Goal: Task Accomplishment & Management: Use online tool/utility

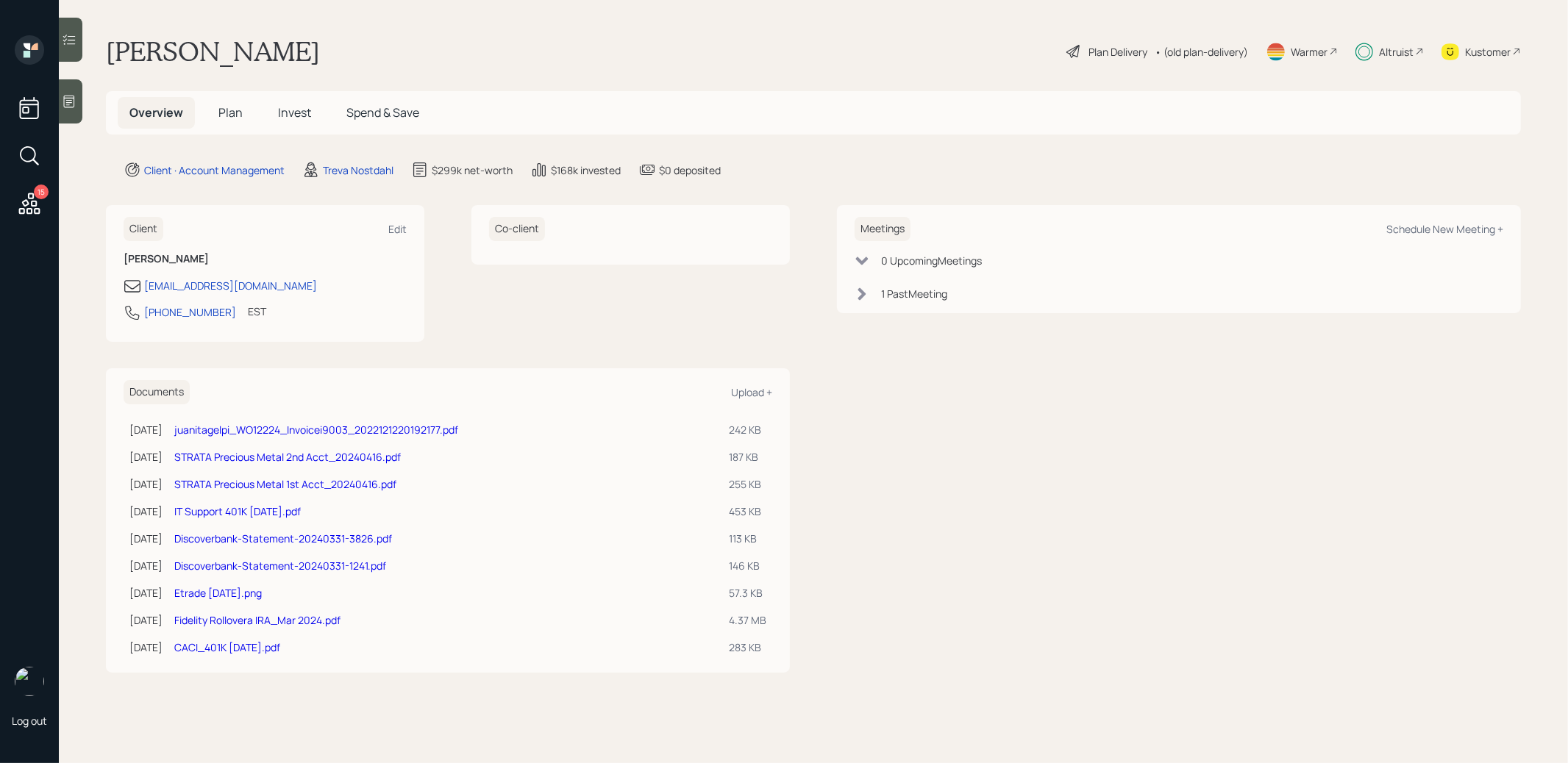
click at [294, 104] on span "Invest" at bounding box center [294, 112] width 33 height 16
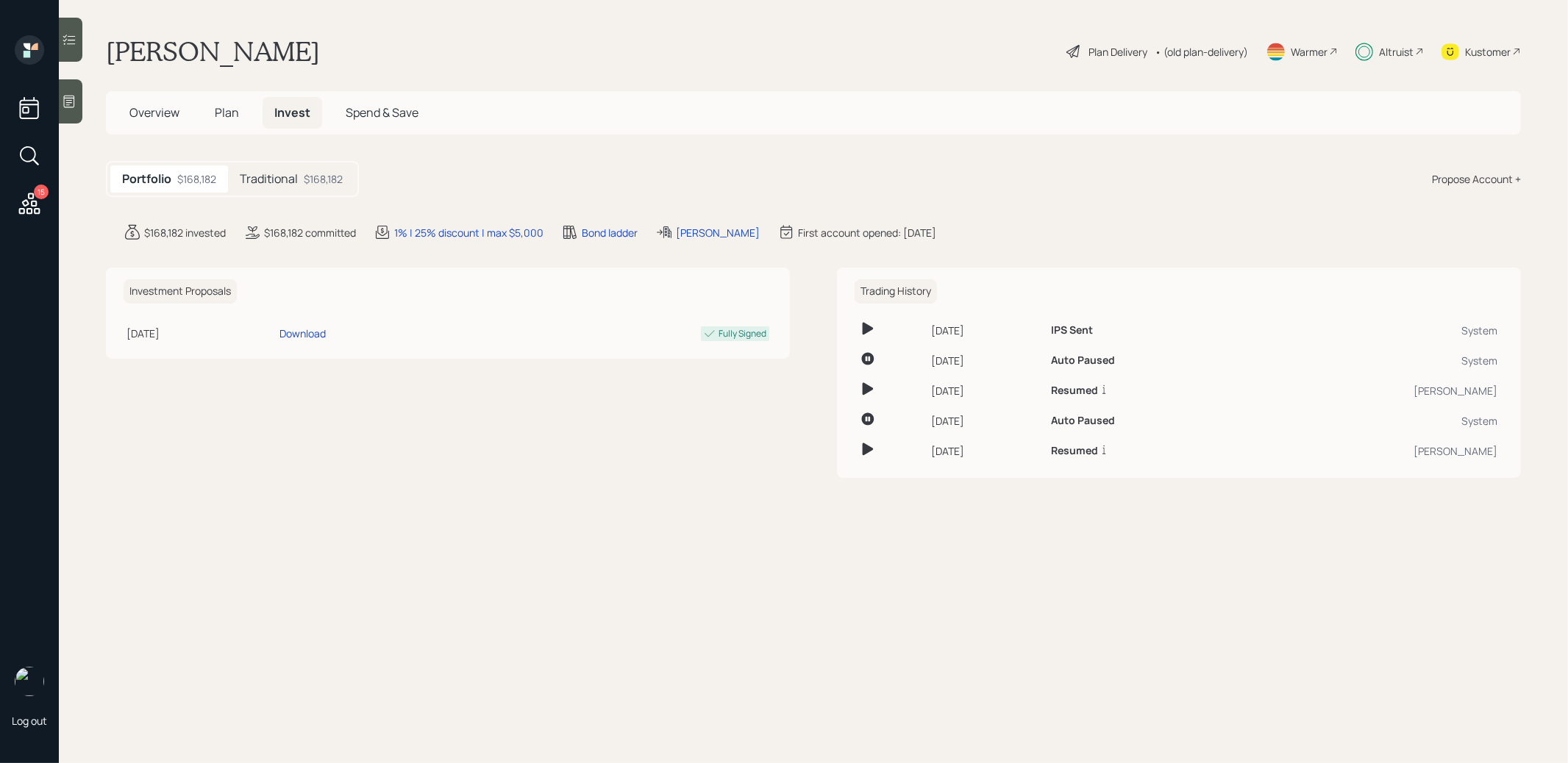
click at [288, 178] on h5 "Traditional" at bounding box center [269, 179] width 58 height 14
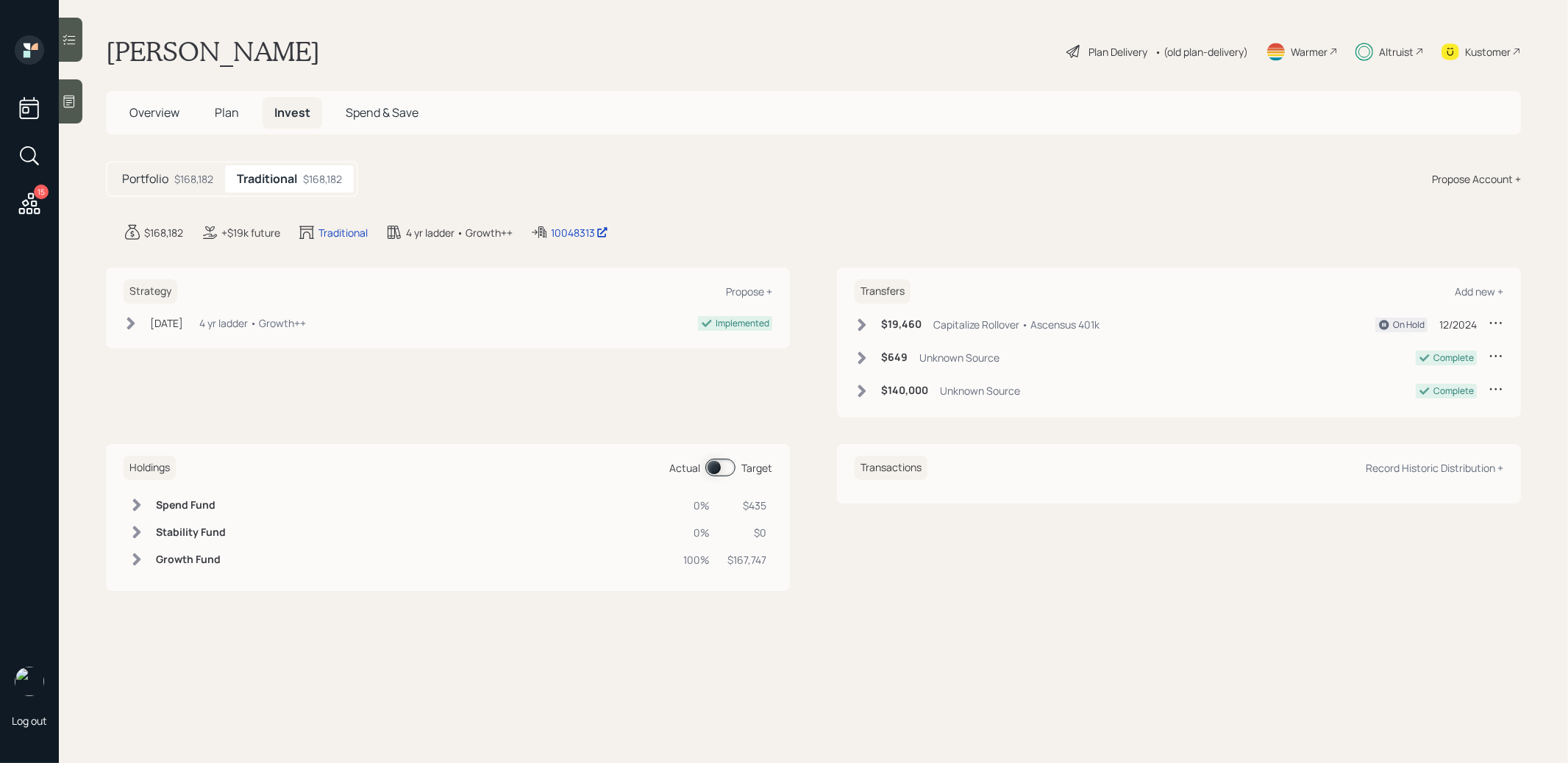
click at [221, 107] on span "Plan" at bounding box center [227, 112] width 24 height 16
